Goal: Transaction & Acquisition: Purchase product/service

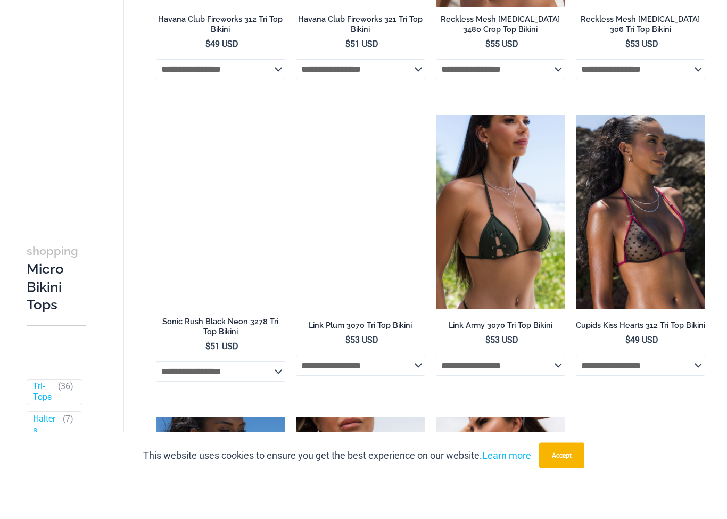
scroll to position [1788, 0]
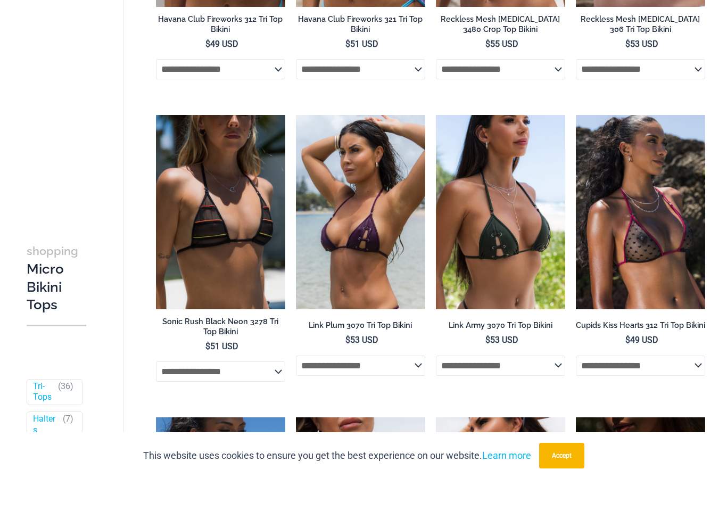
click at [156, 155] on img at bounding box center [156, 155] width 0 height 0
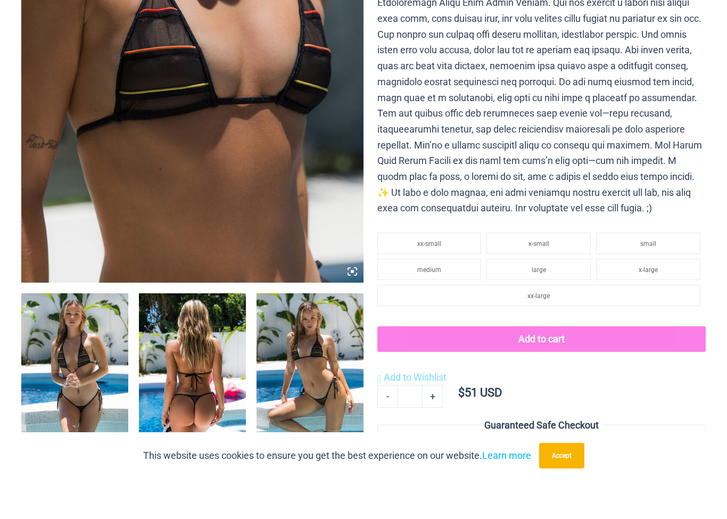
scroll to position [300, 0]
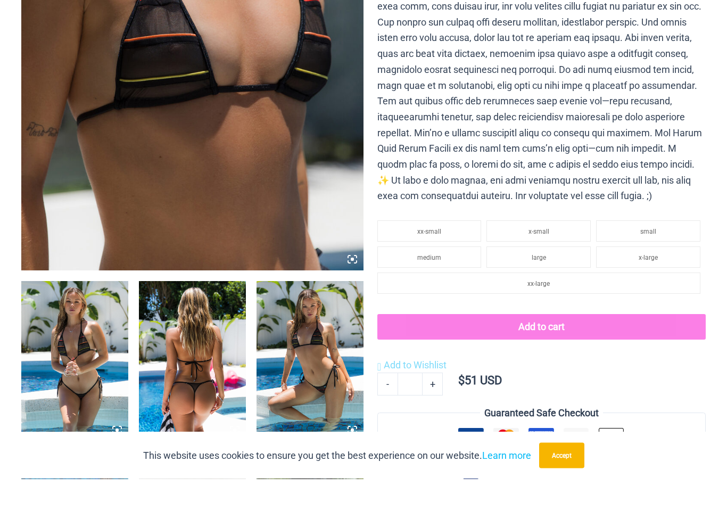
click at [94, 387] on img at bounding box center [74, 401] width 107 height 160
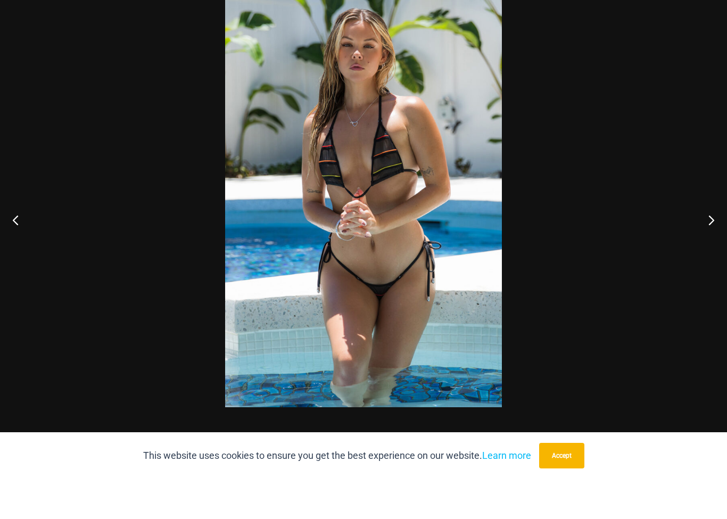
click at [707, 233] on button "Next" at bounding box center [707, 259] width 40 height 53
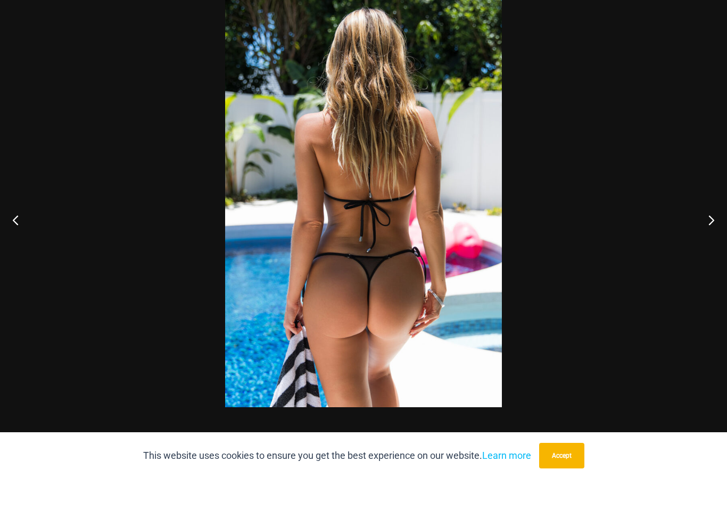
click at [707, 233] on button "Next" at bounding box center [707, 259] width 40 height 53
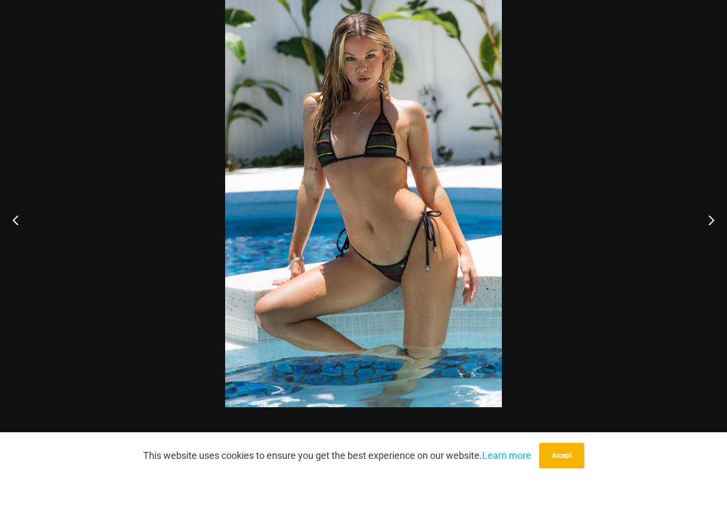
click at [706, 233] on button "Next" at bounding box center [707, 259] width 40 height 53
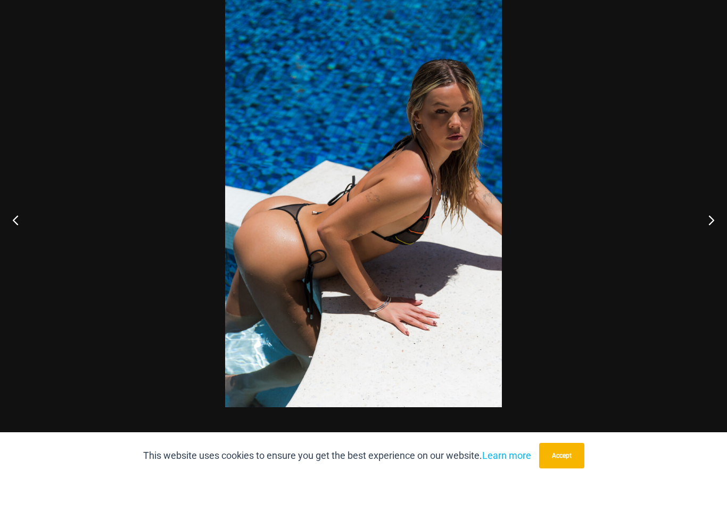
click at [705, 233] on button "Next" at bounding box center [707, 259] width 40 height 53
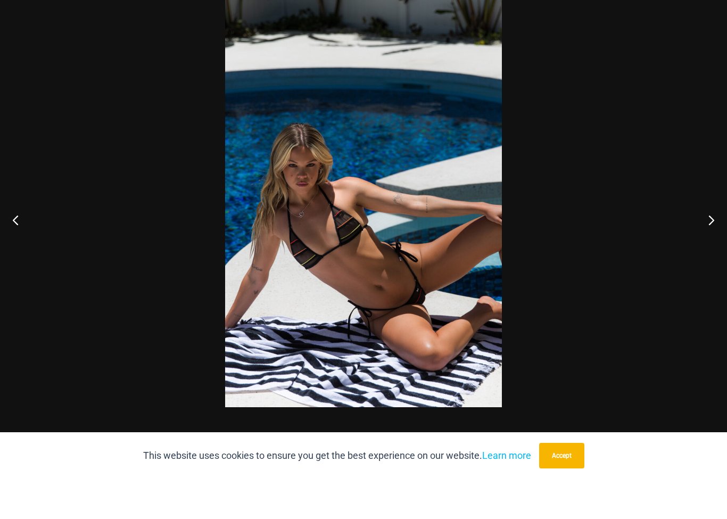
click at [703, 233] on button "Next" at bounding box center [707, 259] width 40 height 53
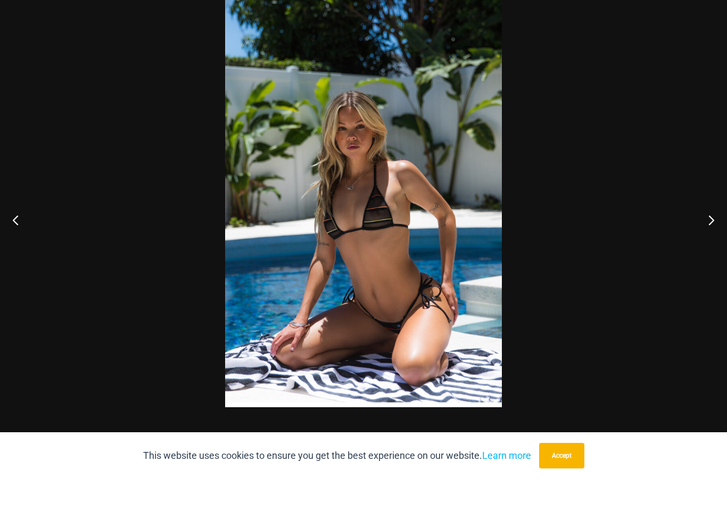
click at [704, 233] on button "Next" at bounding box center [707, 259] width 40 height 53
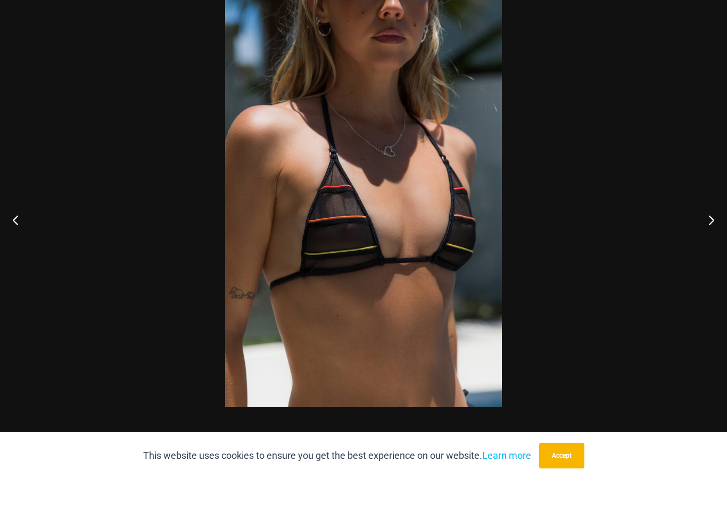
click at [707, 233] on button "Next" at bounding box center [707, 259] width 40 height 53
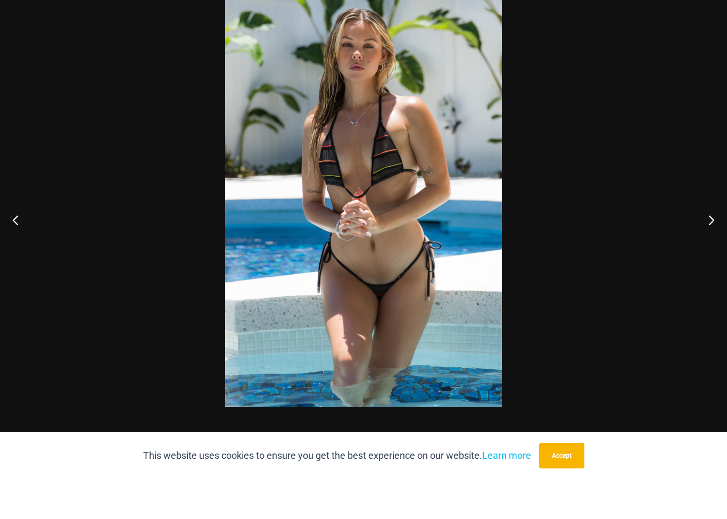
click at [706, 233] on button "Next" at bounding box center [707, 259] width 40 height 53
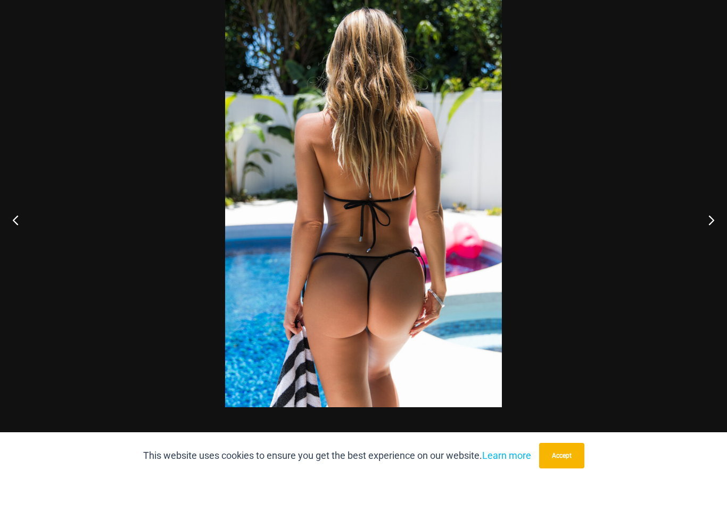
click at [705, 233] on button "Next" at bounding box center [707, 259] width 40 height 53
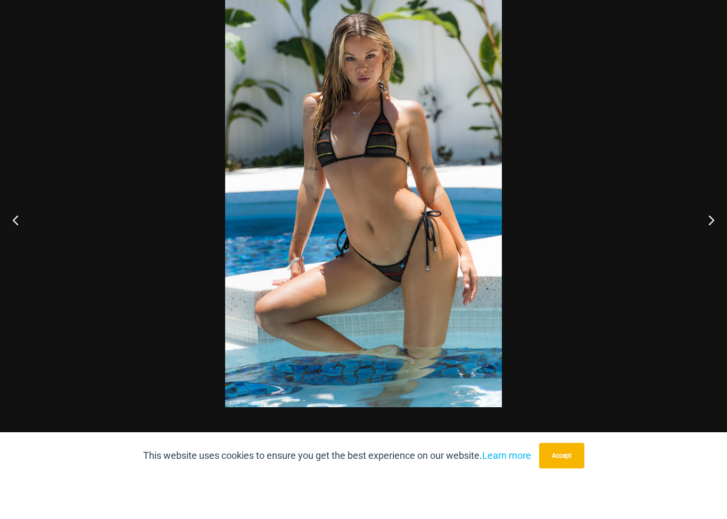
click at [704, 233] on button "Next" at bounding box center [707, 259] width 40 height 53
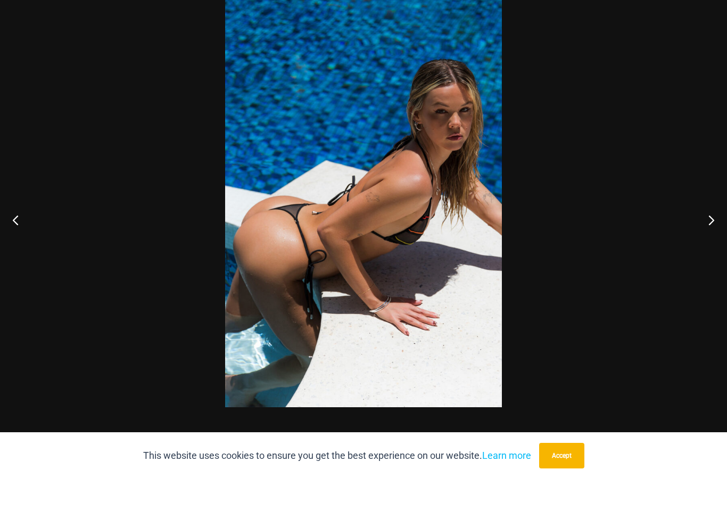
click at [705, 233] on button "Next" at bounding box center [707, 259] width 40 height 53
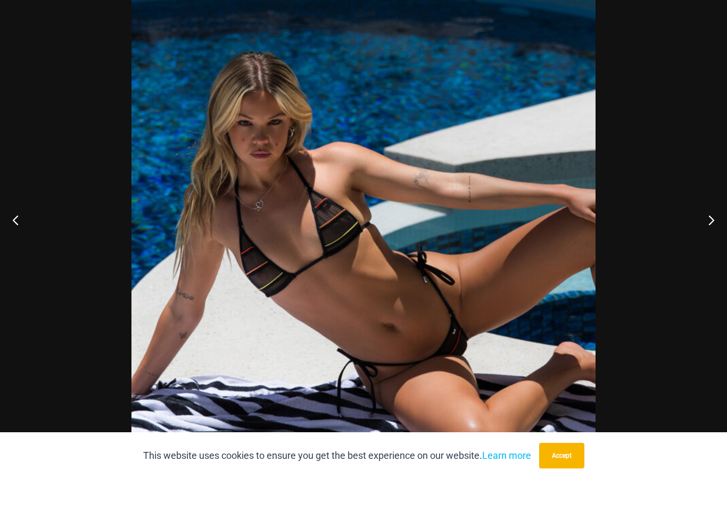
click at [711, 233] on button "Next" at bounding box center [707, 259] width 40 height 53
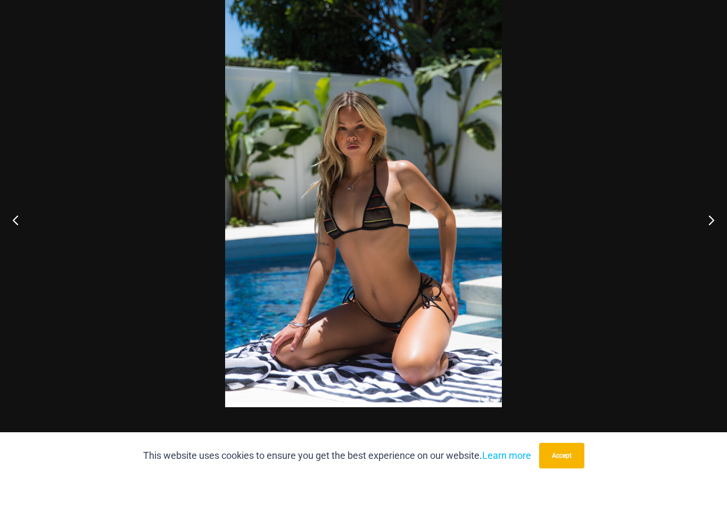
click at [710, 233] on button "Next" at bounding box center [707, 259] width 40 height 53
